Goal: Task Accomplishment & Management: Use online tool/utility

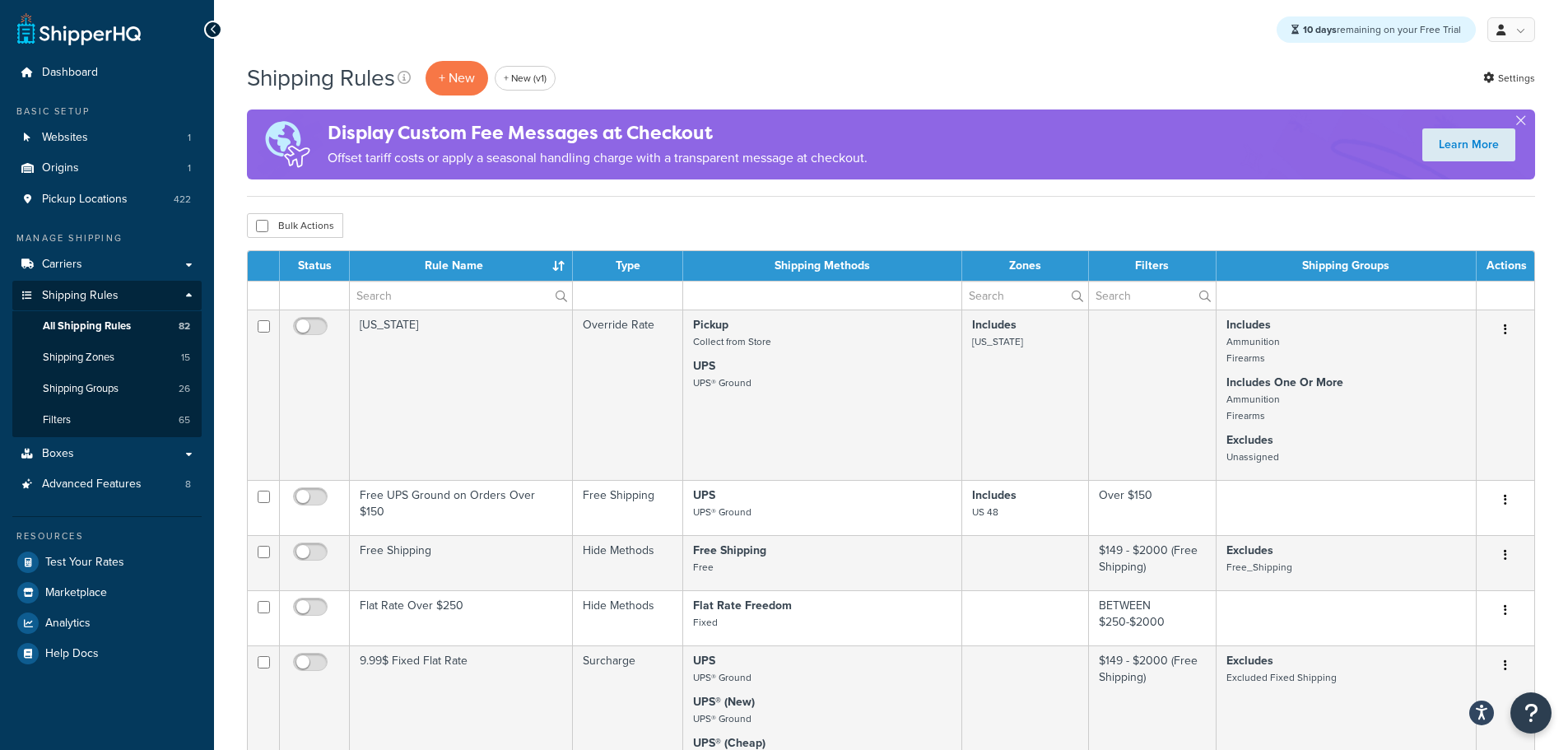
drag, startPoint x: 96, startPoint y: 624, endPoint x: 113, endPoint y: 624, distance: 17.0
click at [96, 624] on link "Analytics" at bounding box center [107, 624] width 190 height 30
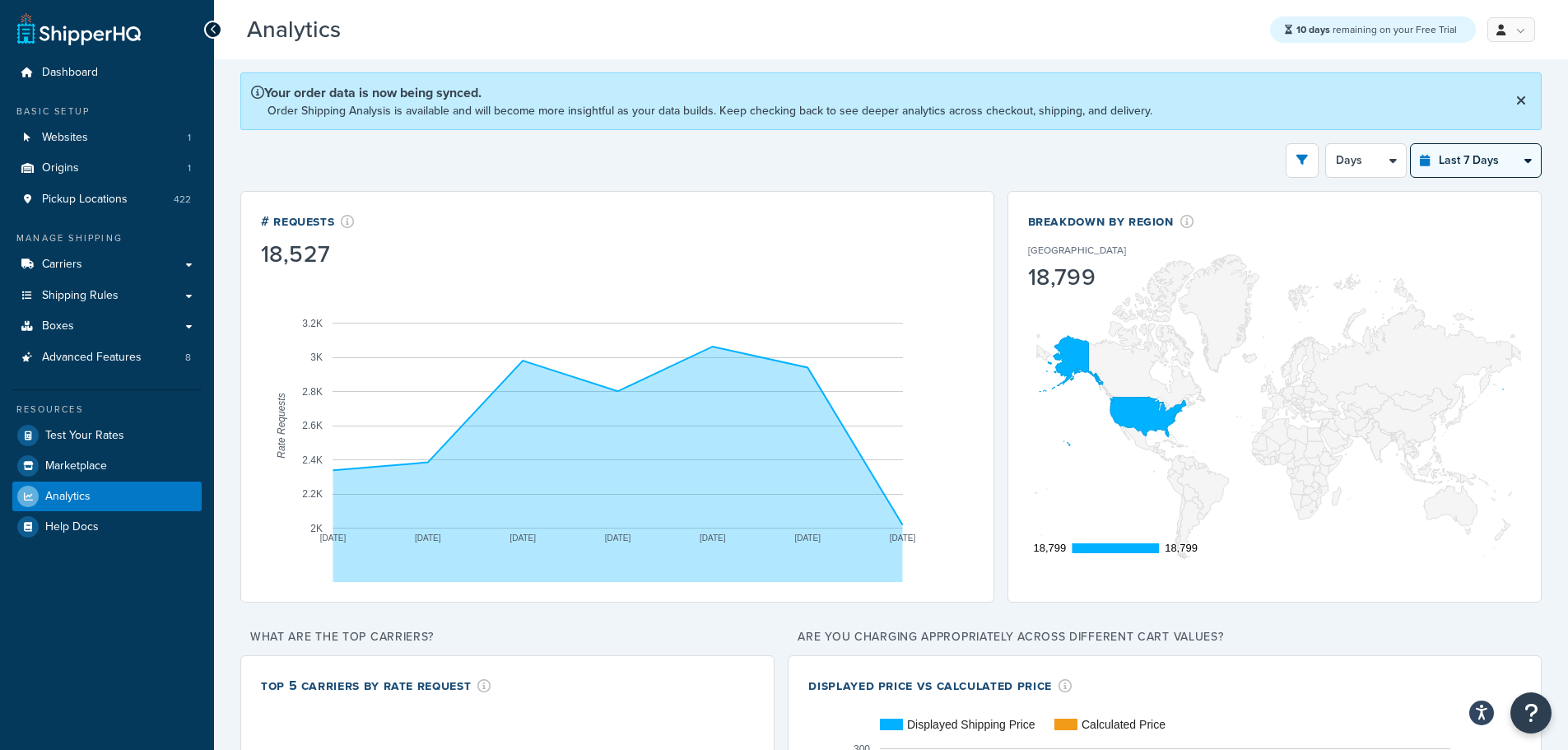
click at [1500, 160] on select "Last 24 Hours Last 7 Days Last 30 Days Last 3 Months Last 6 Months Last 12 Mont…" at bounding box center [1476, 161] width 130 height 33
select select "last_year"
click at [1411, 144] on select "Last 24 Hours Last 7 Days Last 30 Days Last 3 Months Last 6 Months Last 12 Mont…" at bounding box center [1476, 161] width 130 height 33
select select "1M"
